Goal: Task Accomplishment & Management: Manage account settings

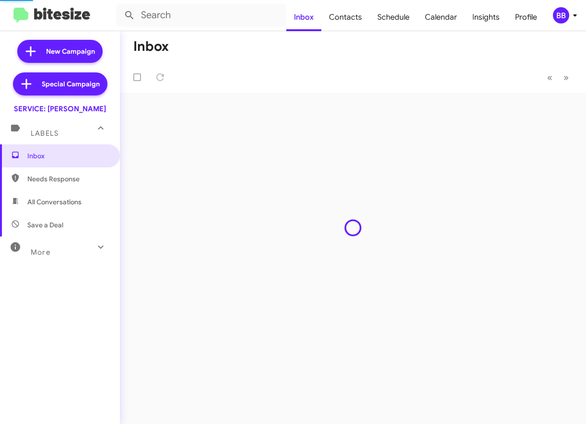
click at [564, 19] on div "BB" at bounding box center [561, 15] width 16 height 16
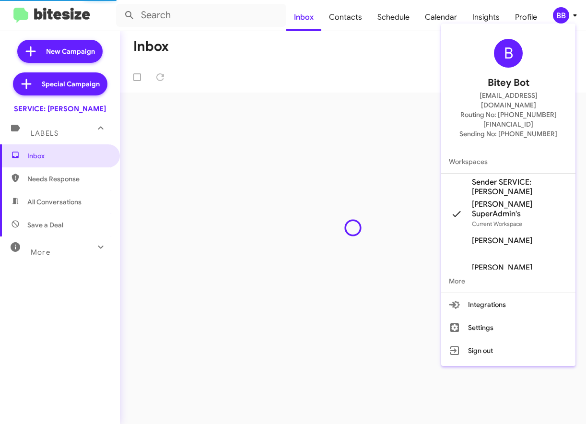
click at [564, 19] on div at bounding box center [293, 212] width 586 height 424
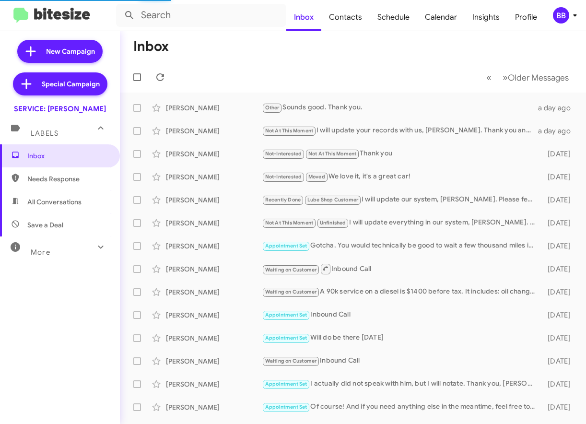
click at [562, 17] on div "BB" at bounding box center [561, 15] width 16 height 16
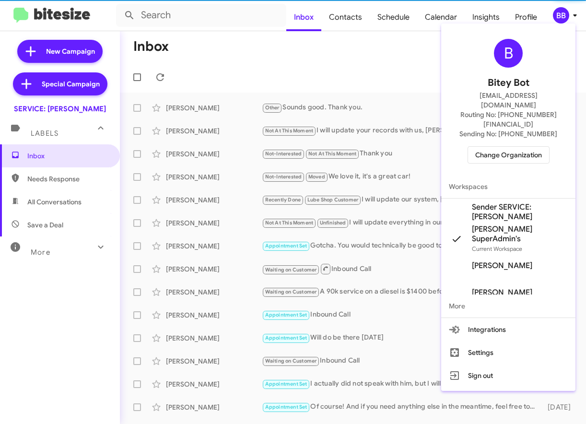
click at [506, 147] on span "Change Organization" at bounding box center [508, 155] width 67 height 16
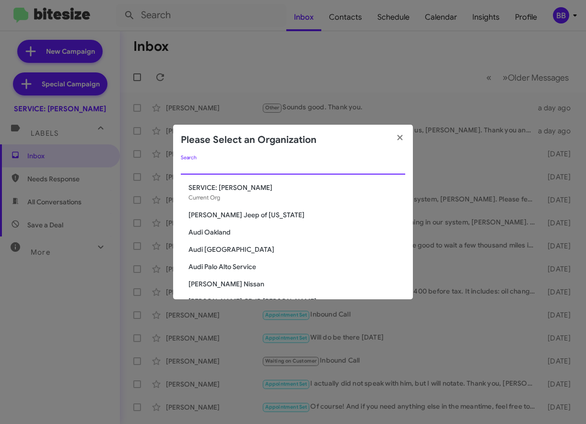
click at [243, 167] on input "Search" at bounding box center [293, 167] width 224 height 8
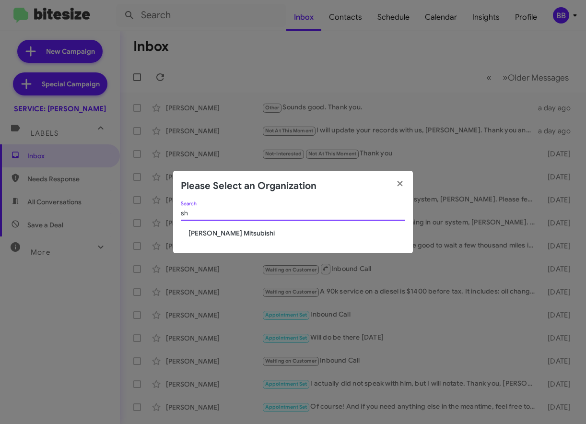
type input "s"
type input "parks"
click at [221, 229] on span "Parks of [GEOGRAPHIC_DATA]" at bounding box center [296, 233] width 217 height 10
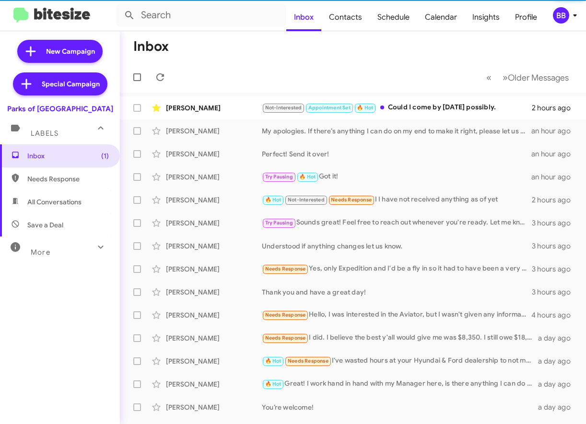
click at [87, 244] on div "More" at bounding box center [50, 248] width 85 height 18
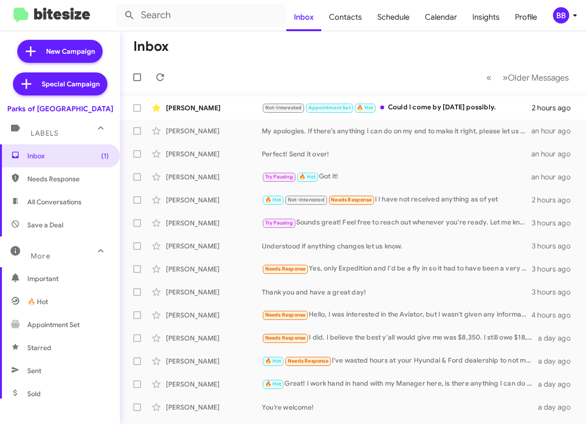
click at [69, 326] on span "Appointment Set" at bounding box center [53, 325] width 52 height 10
type input "in:appointment-set"
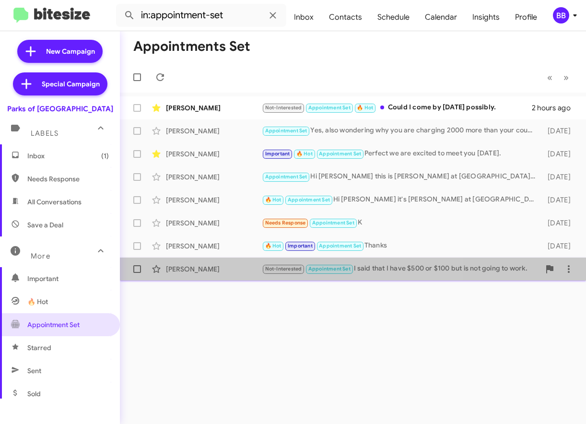
click at [220, 272] on div "Eduardo Texidor" at bounding box center [214, 269] width 96 height 10
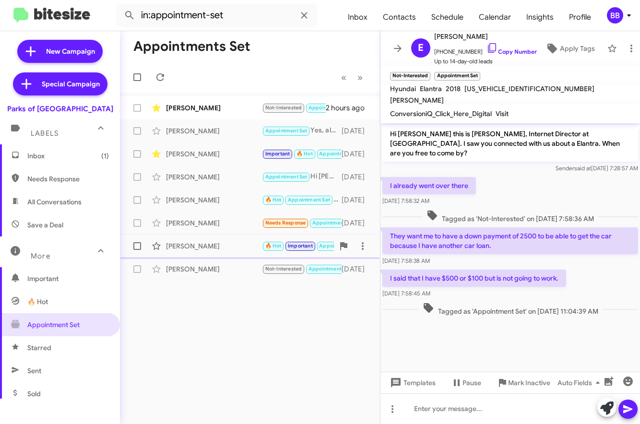
click at [225, 253] on div "Joenn Th 🔥 Hot Important Appointment Set Thanks 20 days ago" at bounding box center [250, 245] width 245 height 19
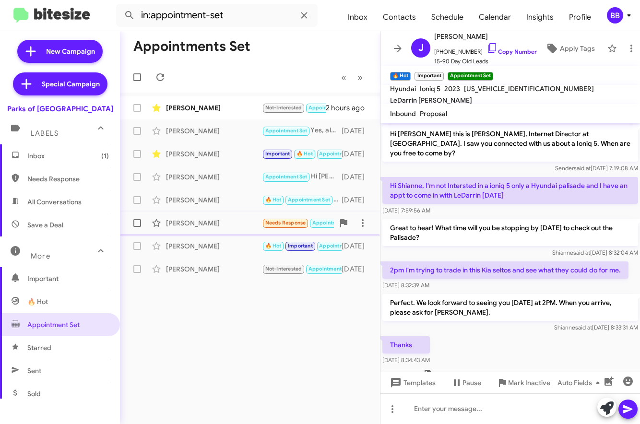
click at [209, 224] on div "Peter&Jeanette Whelpton" at bounding box center [214, 223] width 96 height 10
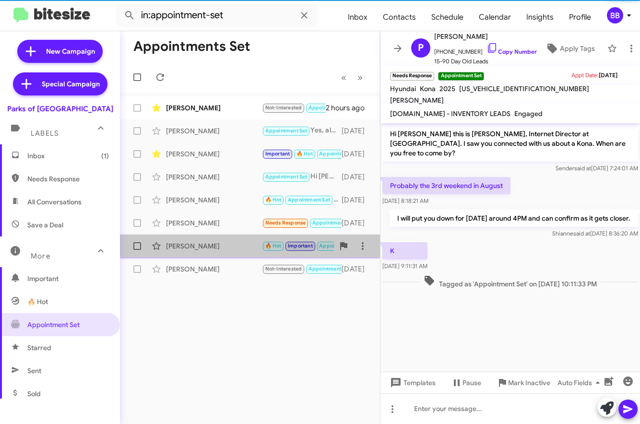
click at [210, 247] on div "Joenn Th" at bounding box center [214, 246] width 96 height 10
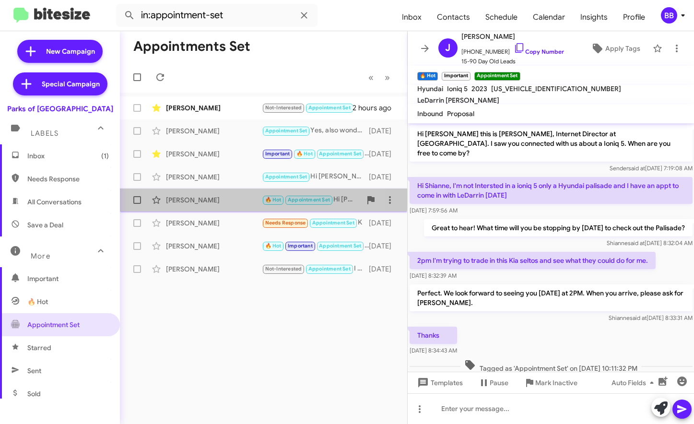
click at [213, 196] on div "Dmonte Reaves" at bounding box center [214, 200] width 96 height 10
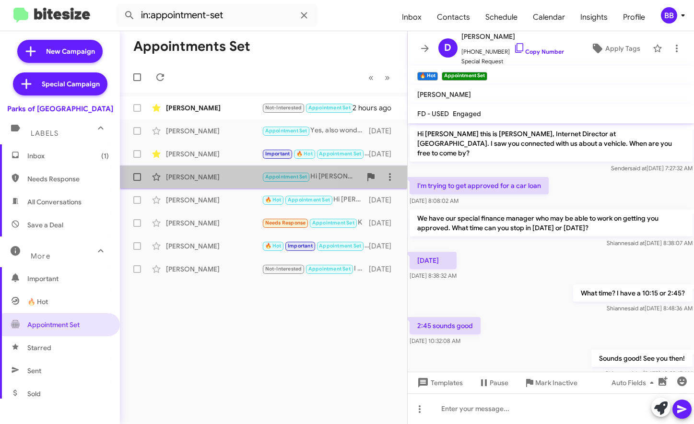
click at [189, 174] on div "Sterling Garcia" at bounding box center [214, 177] width 96 height 10
